Goal: Task Accomplishment & Management: Use online tool/utility

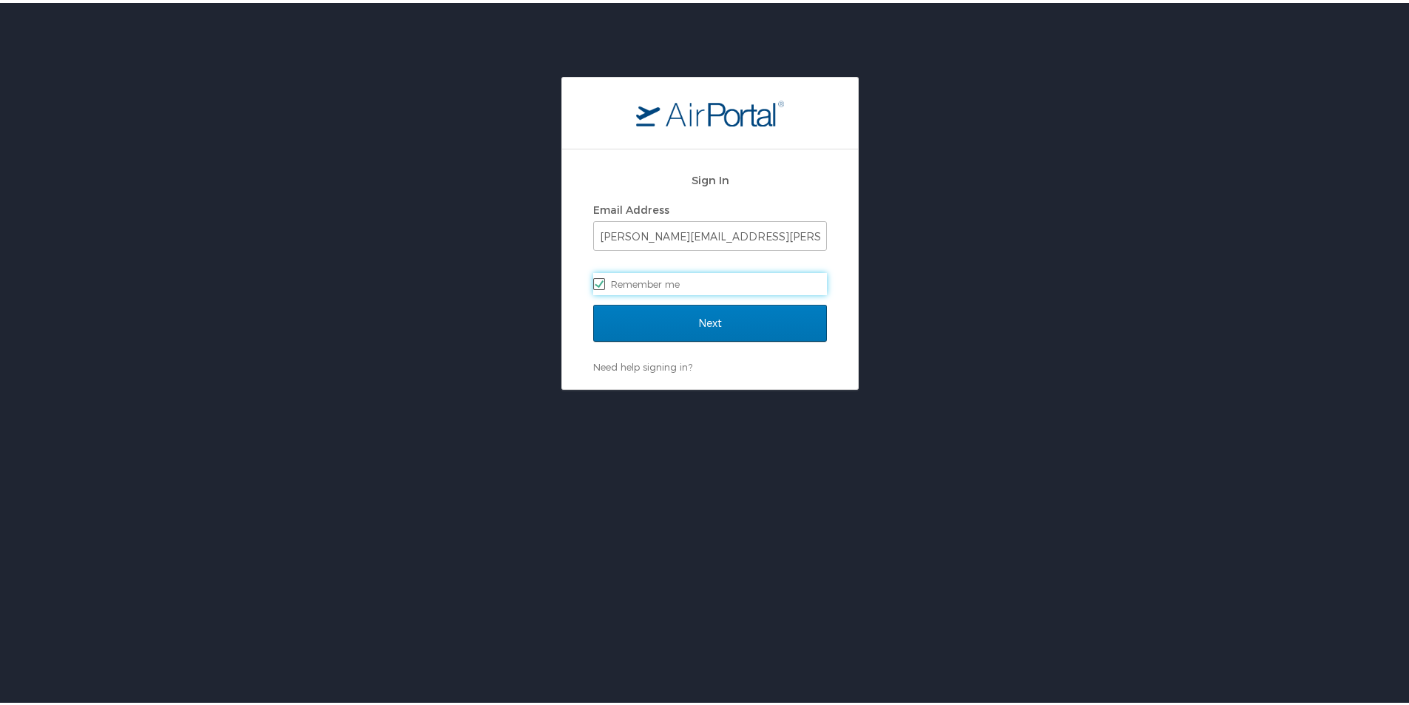
click at [637, 280] on label "Remember me" at bounding box center [710, 281] width 234 height 22
click at [603, 280] on input "Remember me" at bounding box center [598, 280] width 10 height 10
click at [597, 279] on label "Remember me" at bounding box center [710, 281] width 234 height 22
click at [597, 279] on input "Remember me" at bounding box center [598, 280] width 10 height 10
checkbox input "true"
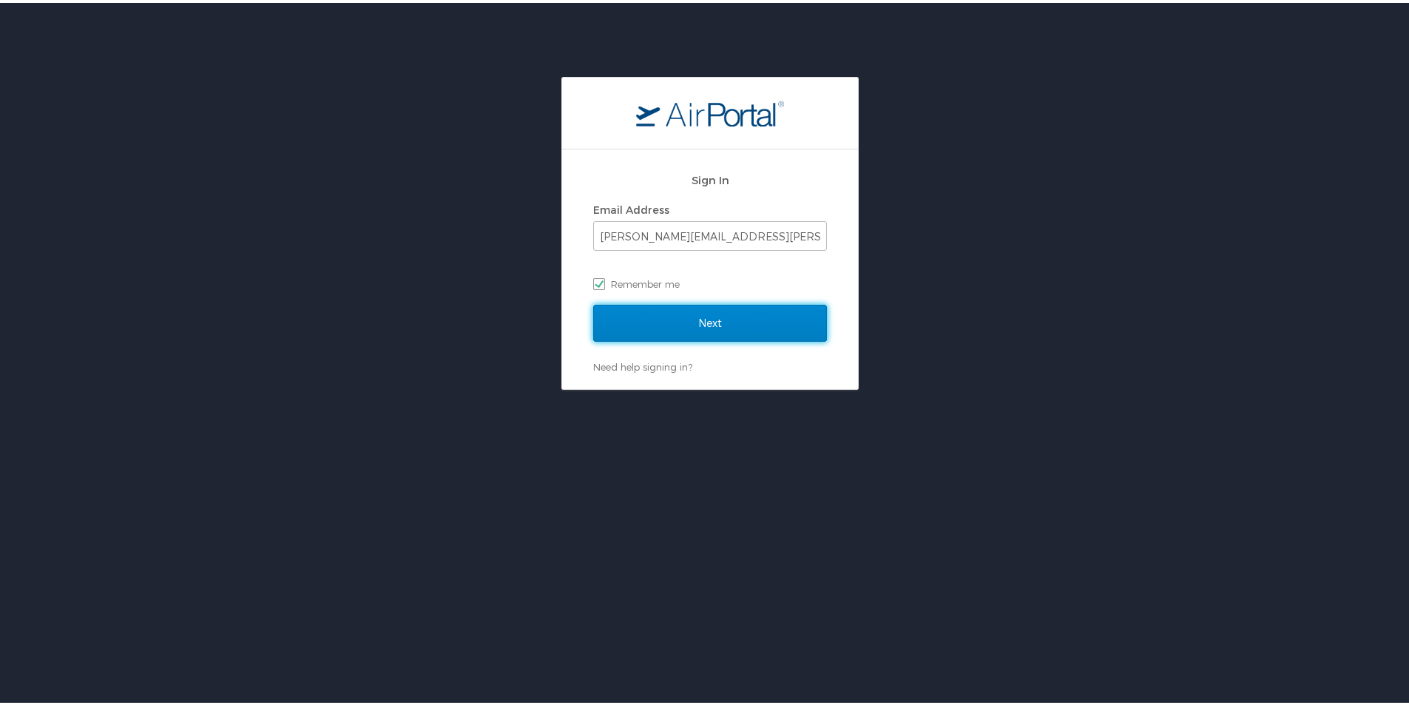
click at [612, 314] on input "Next" at bounding box center [710, 320] width 234 height 37
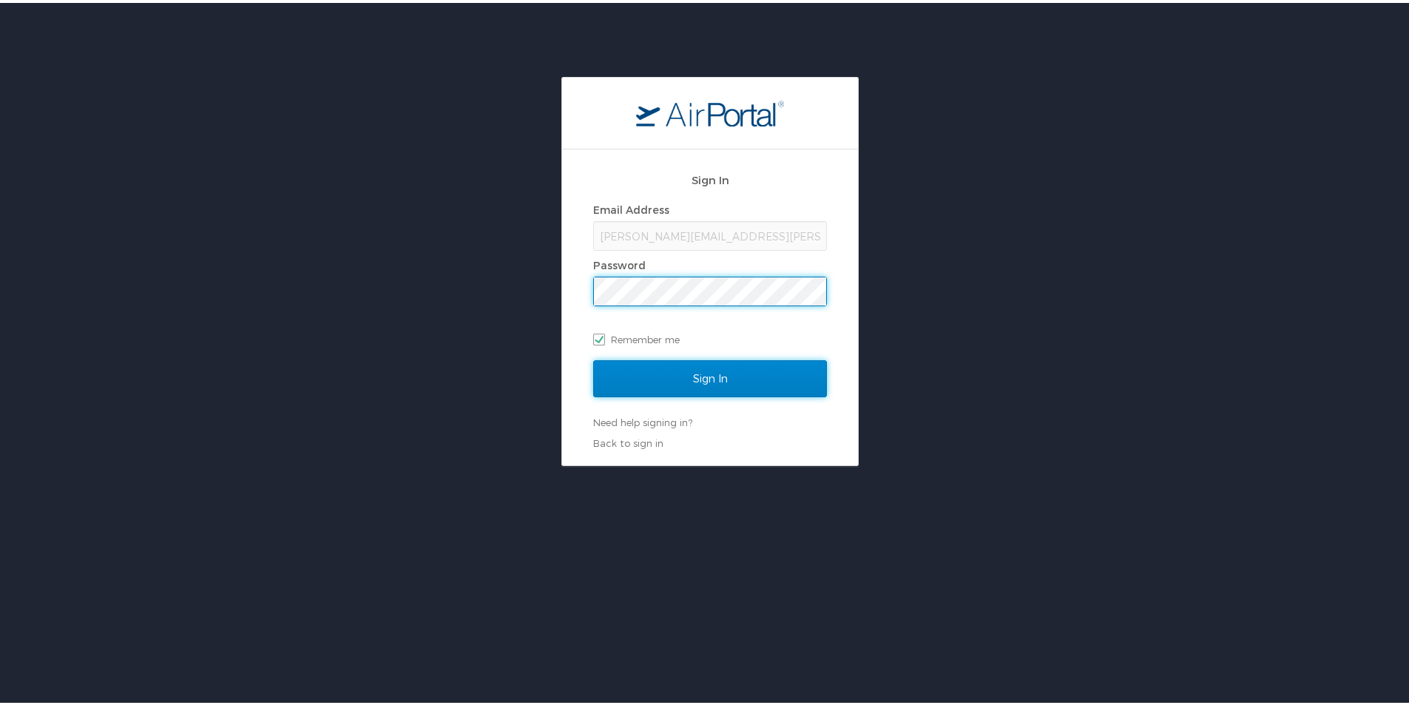
click at [615, 372] on input "Sign In" at bounding box center [710, 375] width 234 height 37
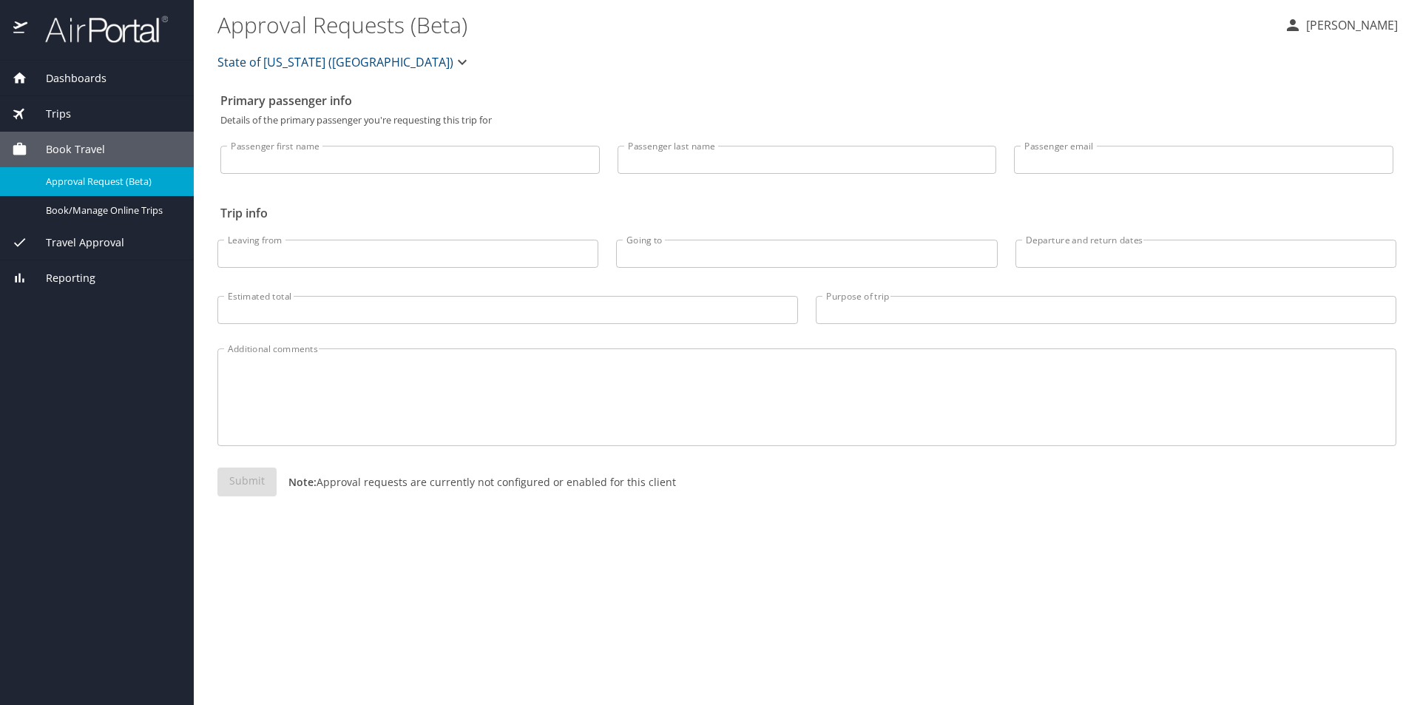
click at [1041, 104] on h2 "Primary passenger info" at bounding box center [806, 101] width 1173 height 24
click at [1306, 19] on p "[PERSON_NAME]" at bounding box center [1350, 25] width 96 height 18
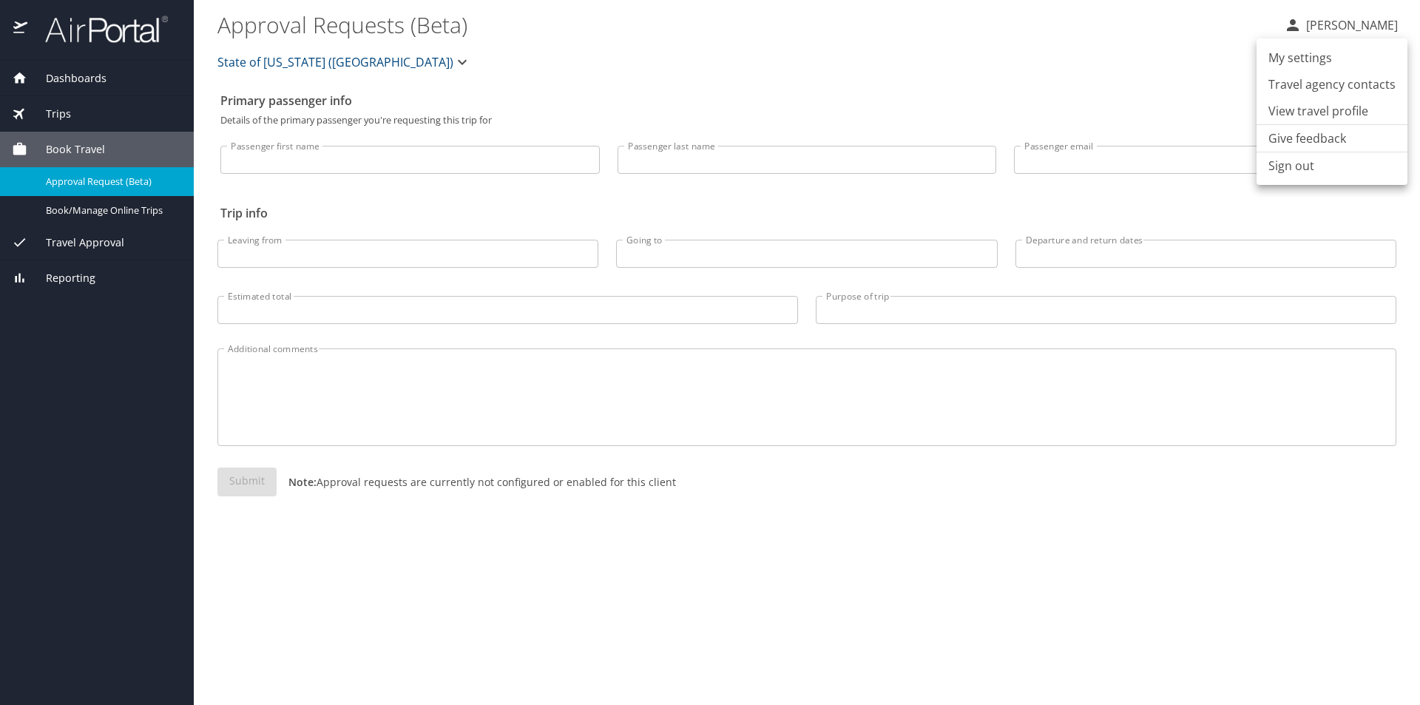
click at [87, 204] on div at bounding box center [710, 352] width 1420 height 705
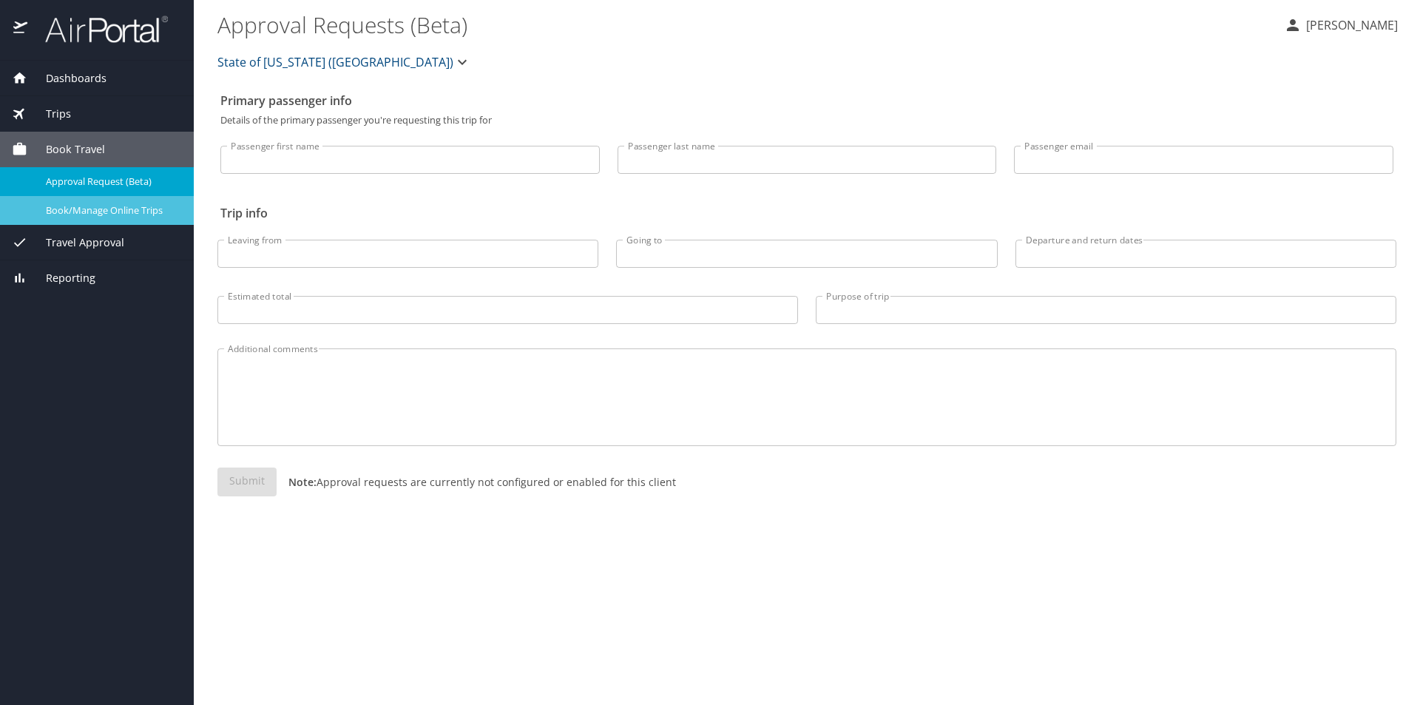
click at [89, 204] on span "Book/Manage Online Trips" at bounding box center [111, 210] width 130 height 14
